Goal: Task Accomplishment & Management: Manage account settings

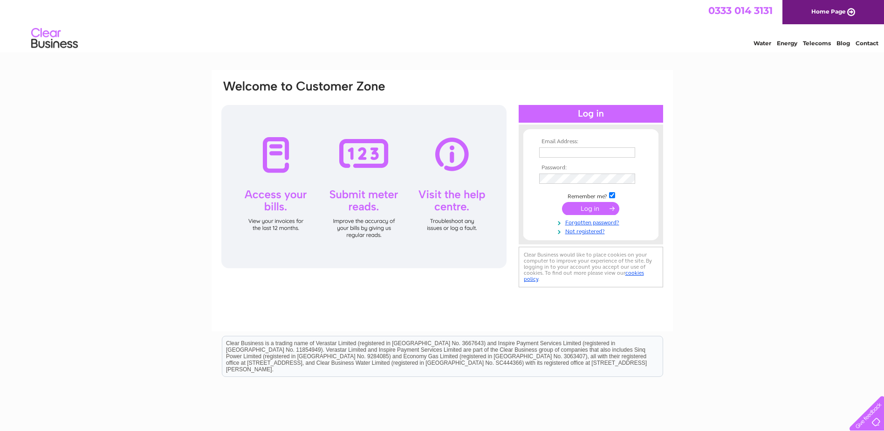
type input "[EMAIL_ADDRESS][DOMAIN_NAME]"
click at [576, 207] on input "submit" at bounding box center [590, 208] width 57 height 13
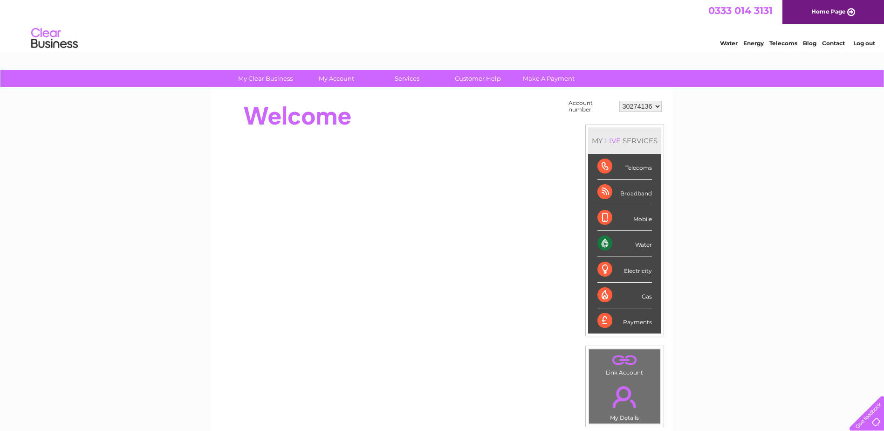
click at [616, 237] on div "Water" at bounding box center [625, 244] width 55 height 26
click at [639, 242] on div "Water" at bounding box center [625, 244] width 55 height 26
click at [639, 243] on div "Water" at bounding box center [625, 244] width 55 height 26
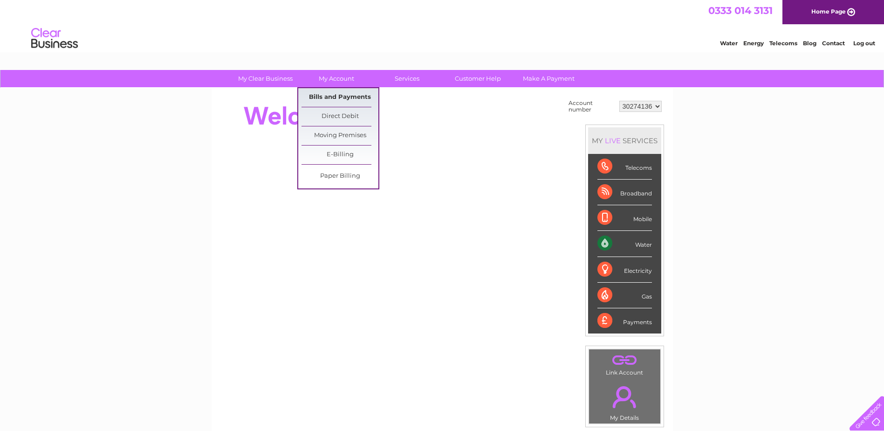
click at [332, 99] on link "Bills and Payments" at bounding box center [340, 97] width 77 height 19
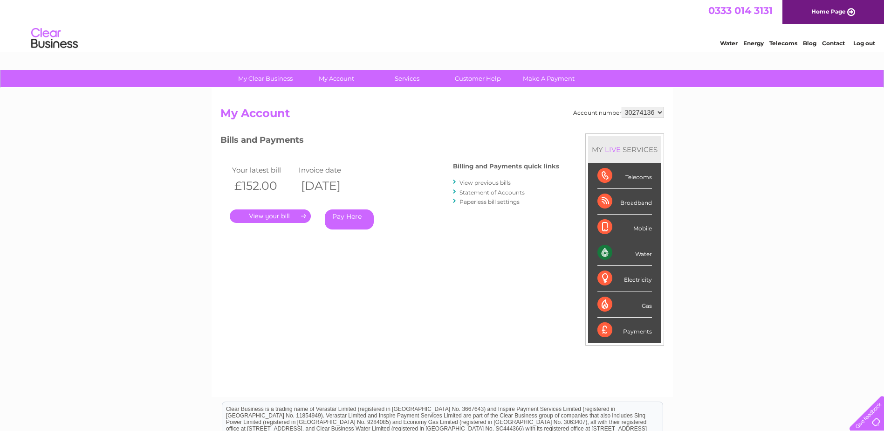
click at [261, 210] on link "." at bounding box center [270, 216] width 81 height 14
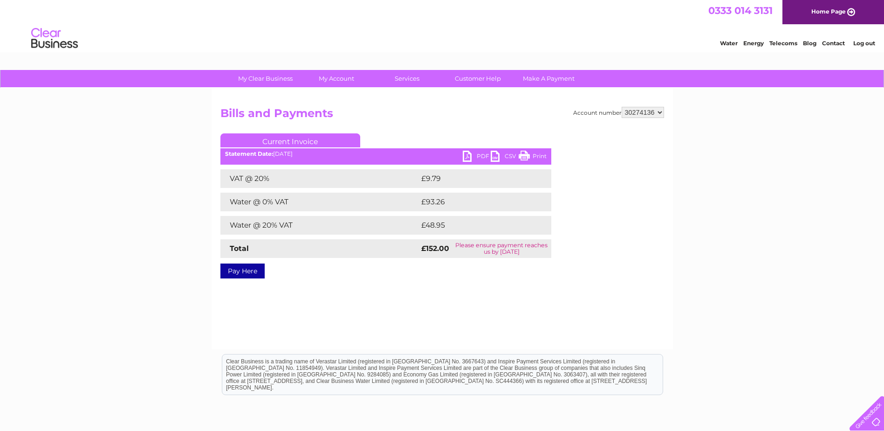
click at [471, 158] on link "PDF" at bounding box center [477, 158] width 28 height 14
